Goal: Task Accomplishment & Management: Manage account settings

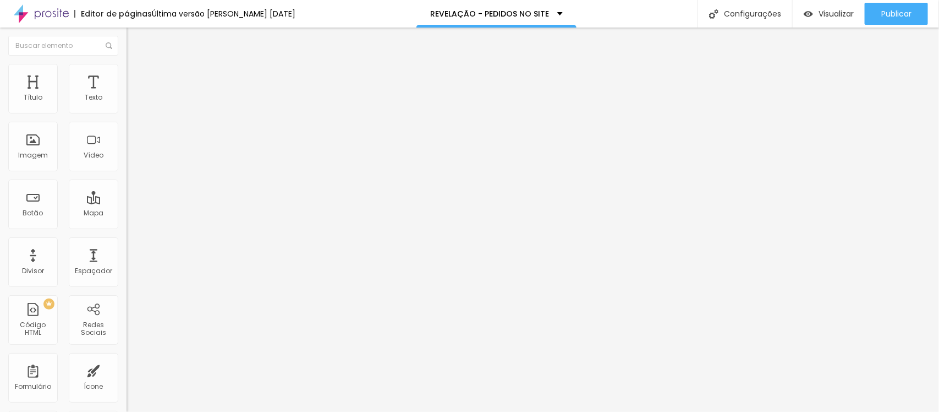
click at [127, 106] on div "Tipografia Voltar ao padrão" at bounding box center [190, 90] width 127 height 31
click at [127, 106] on button "button" at bounding box center [134, 100] width 15 height 12
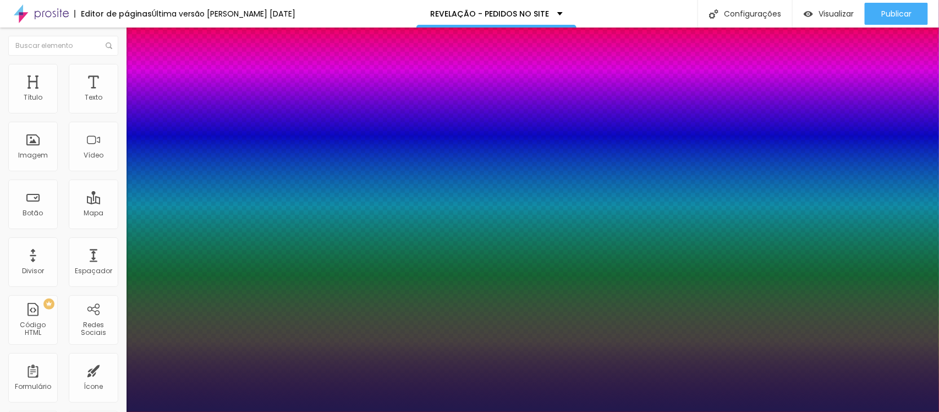
type input "1"
type input "15"
type input "1"
type input "16"
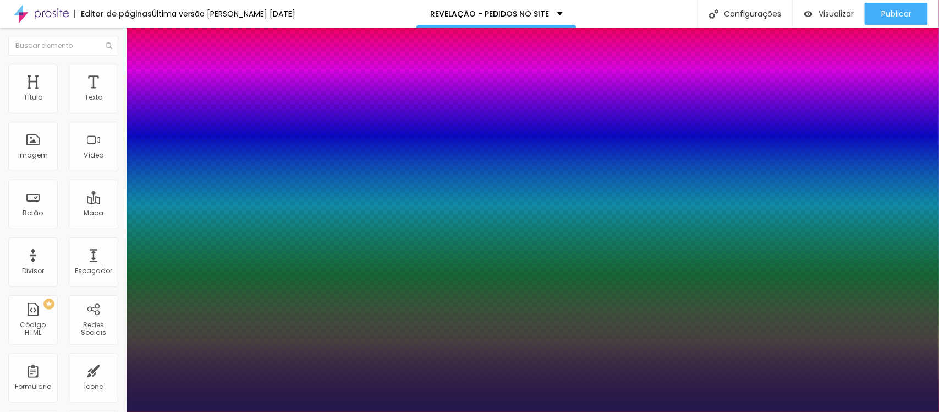
type input "16"
type input "1"
type input "17"
type input "1"
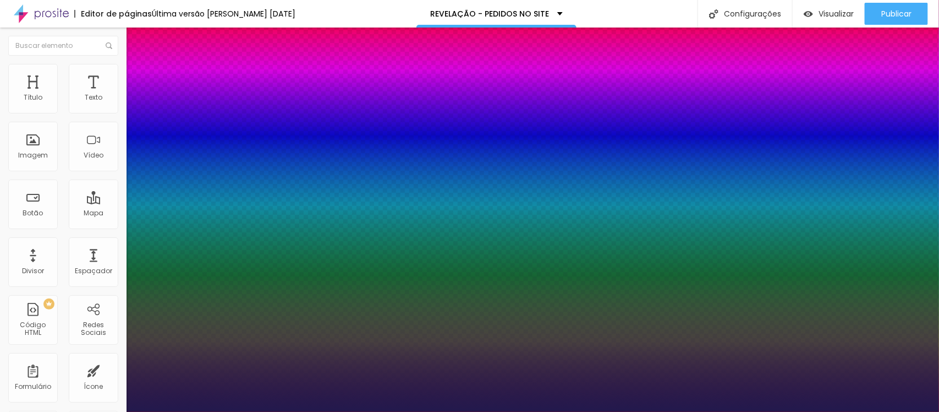
type input "18"
type input "1"
type input "18"
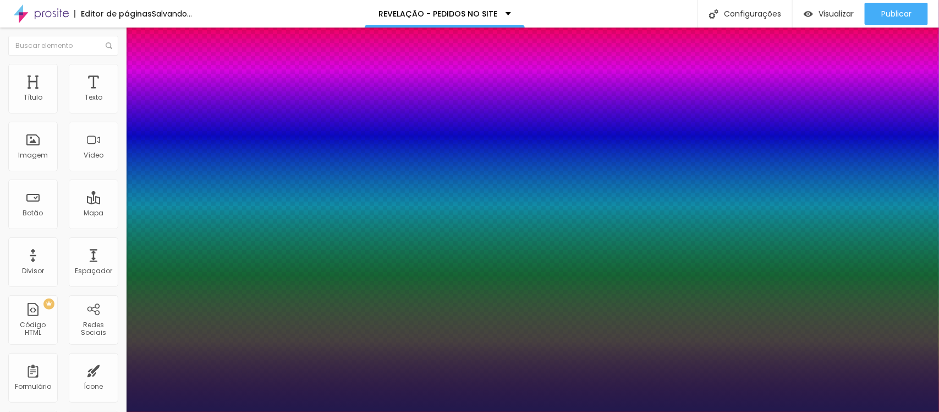
type input "1"
click at [595, 411] on div at bounding box center [469, 412] width 939 height 0
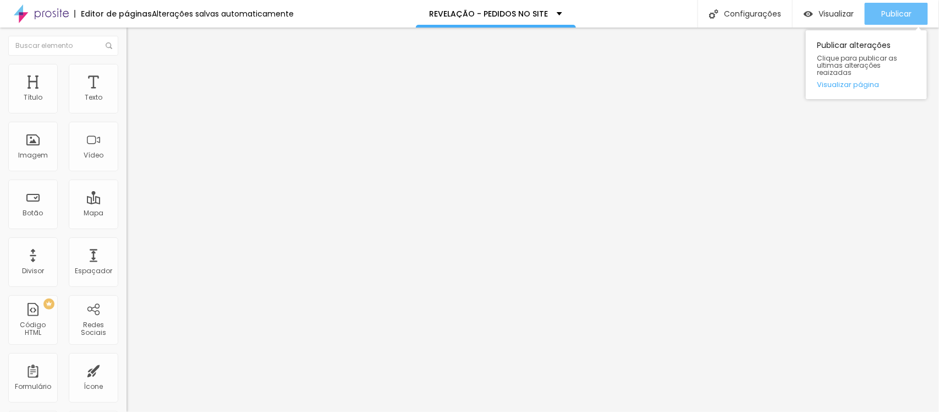
click at [870, 22] on button "Publicar" at bounding box center [896, 14] width 63 height 22
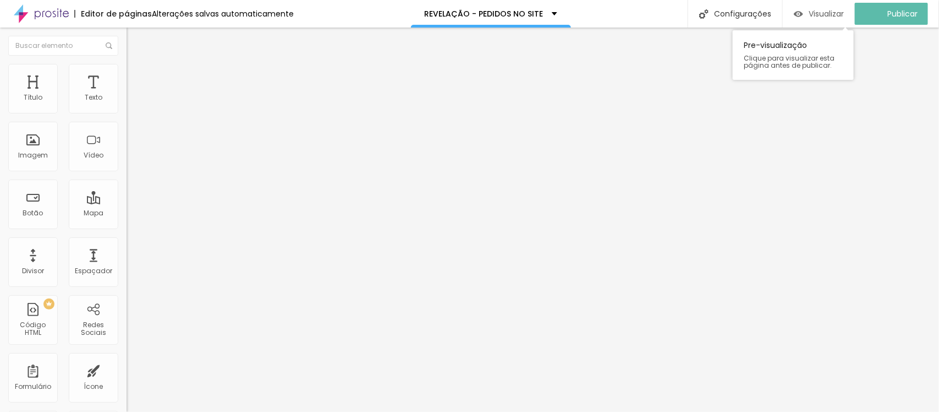
click at [844, 21] on div "Visualizar" at bounding box center [819, 14] width 50 height 22
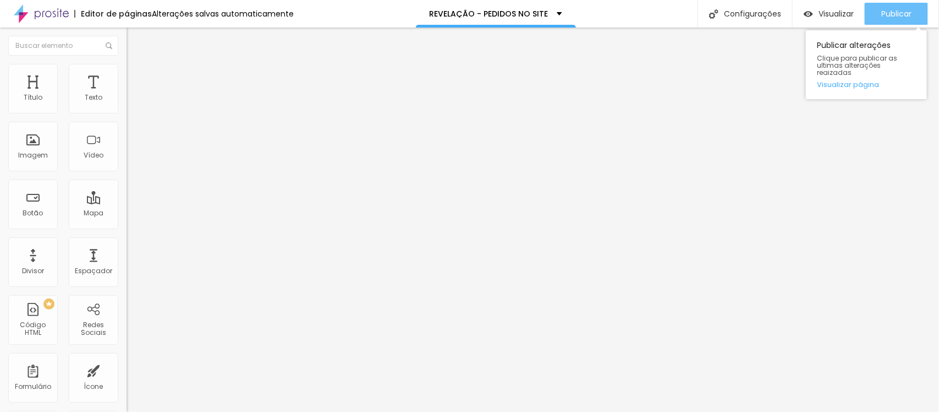
click at [893, 4] on div "Publicar" at bounding box center [897, 14] width 30 height 22
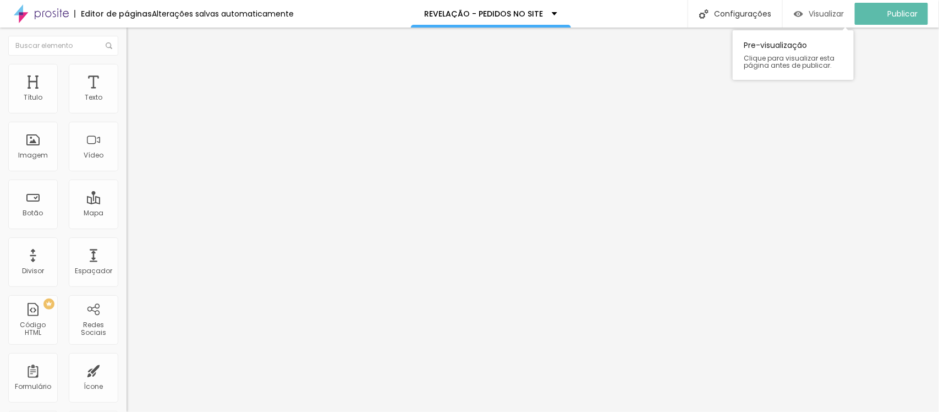
click at [830, 19] on div "Visualizar" at bounding box center [819, 14] width 50 height 22
click at [127, 103] on input "doce encanto fotografia" at bounding box center [193, 97] width 132 height 11
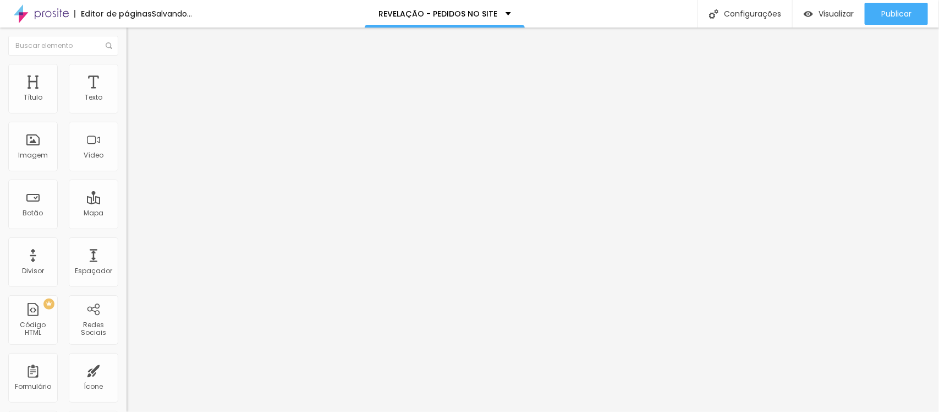
type input "d"
type input "doce encanto fotografia"
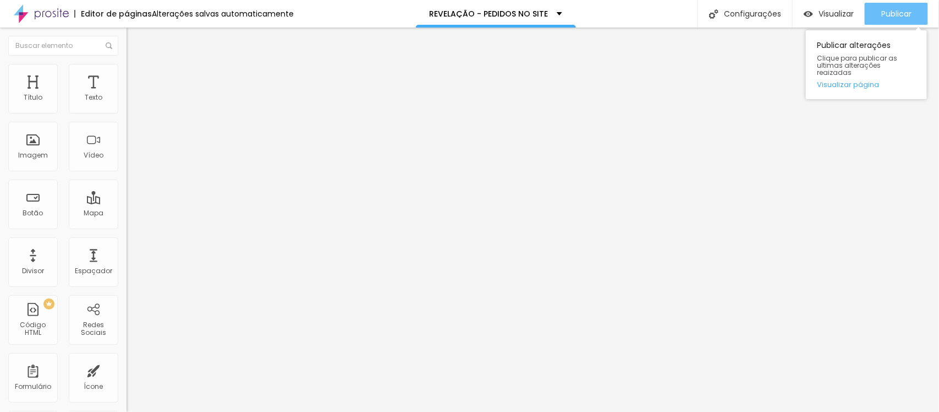
click at [879, 18] on button "Publicar" at bounding box center [896, 14] width 63 height 22
click at [892, 20] on div "Publicar" at bounding box center [897, 14] width 30 height 22
click at [900, 17] on span "Publicar" at bounding box center [897, 13] width 30 height 9
click at [883, 25] on div "Publicar alterações Clique para publicar as ultimas alterações reaizadas Visual…" at bounding box center [866, 62] width 121 height 74
click at [882, 22] on div "Publicar" at bounding box center [897, 14] width 30 height 22
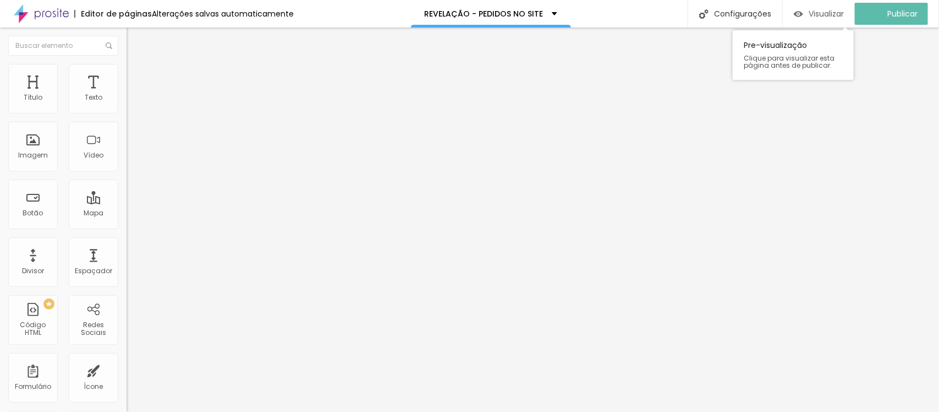
click at [844, 17] on span "Visualizar" at bounding box center [826, 13] width 35 height 9
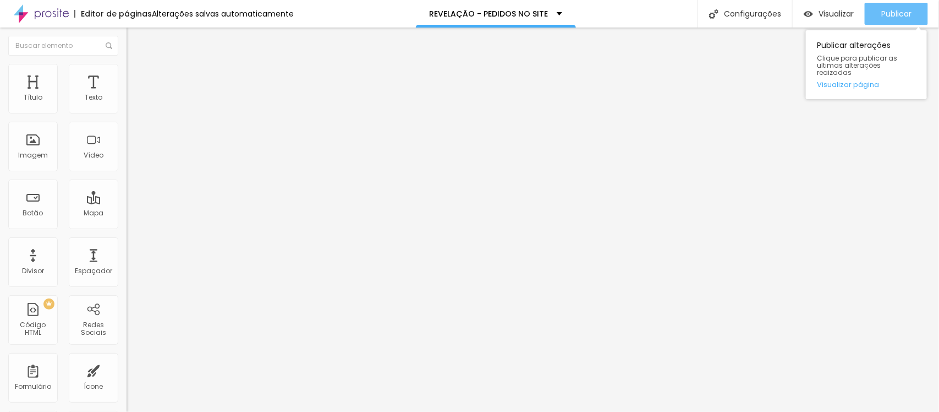
click at [877, 23] on button "Publicar" at bounding box center [896, 14] width 63 height 22
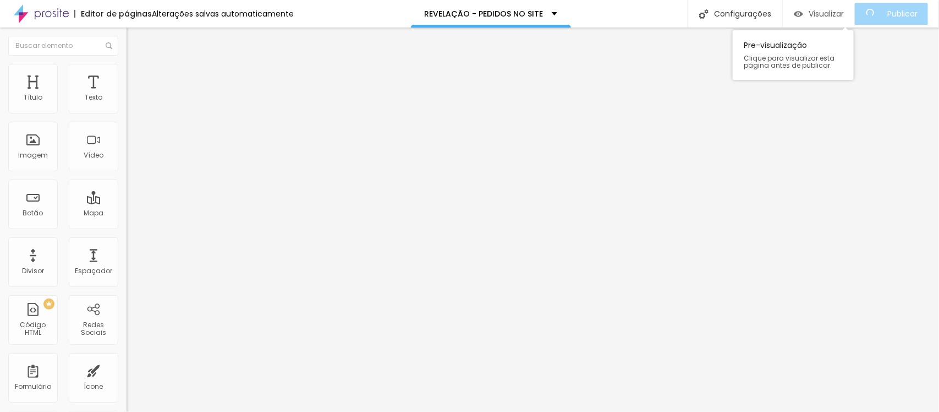
click at [844, 22] on div "Visualizar" at bounding box center [819, 14] width 50 height 22
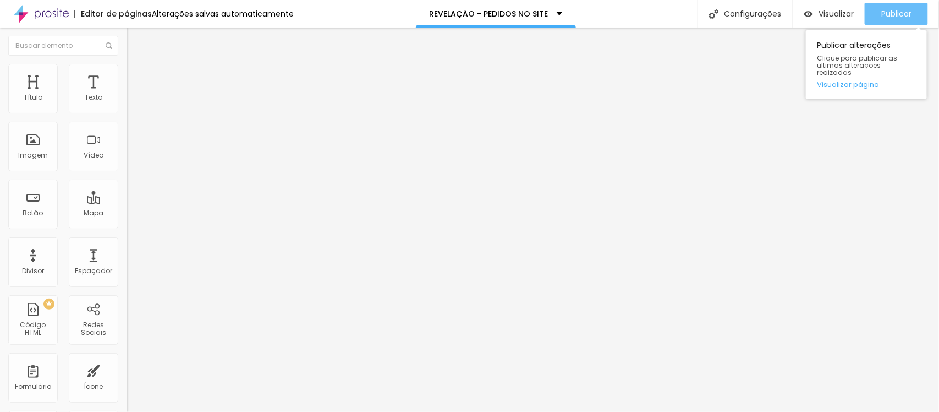
click at [879, 18] on button "Publicar" at bounding box center [896, 14] width 63 height 22
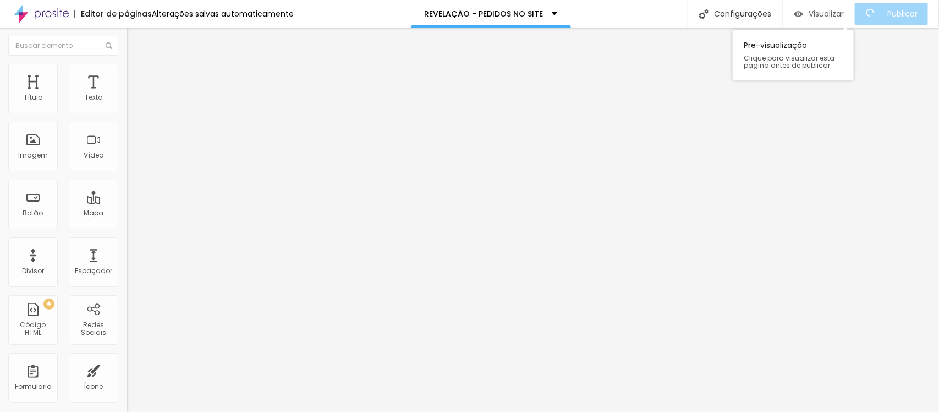
click at [839, 17] on span "Visualizar" at bounding box center [826, 13] width 35 height 9
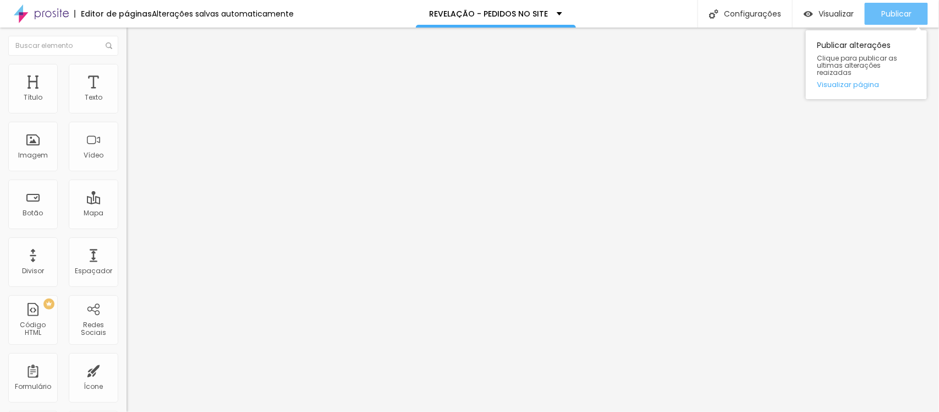
click at [888, 17] on span "Publicar" at bounding box center [897, 13] width 30 height 9
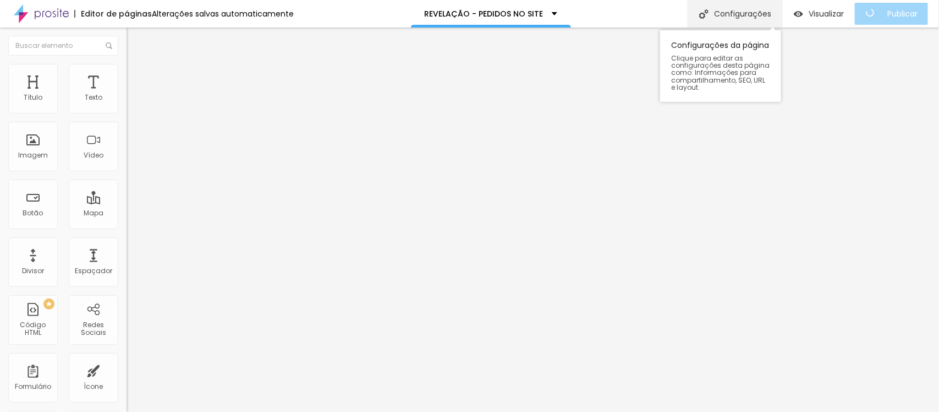
click at [770, 10] on div "Configurações" at bounding box center [735, 14] width 95 height 28
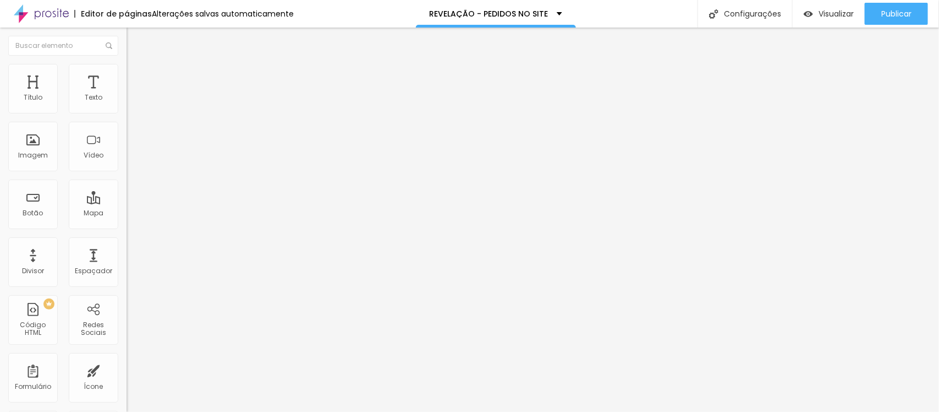
drag, startPoint x: 527, startPoint y: 291, endPoint x: 457, endPoint y: 304, distance: 71.1
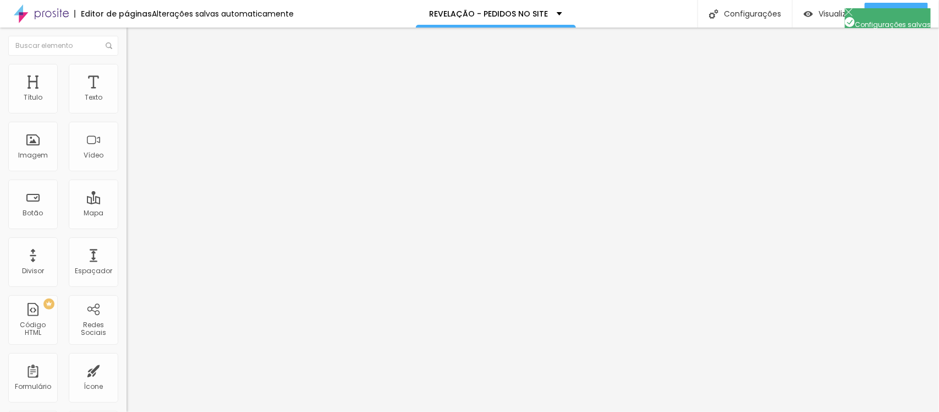
click at [664, 411] on div "Configurações da página" at bounding box center [469, 420] width 939 height 17
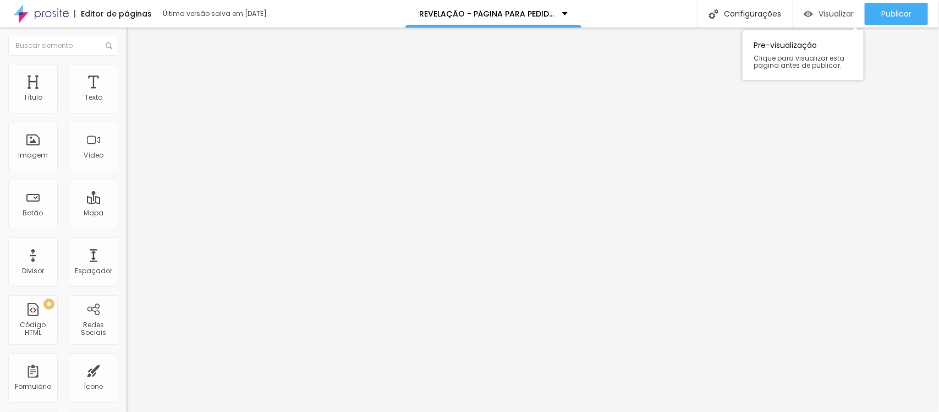
click at [823, 19] on div "Visualizar" at bounding box center [829, 14] width 50 height 22
